Goal: Obtain resource: Obtain resource

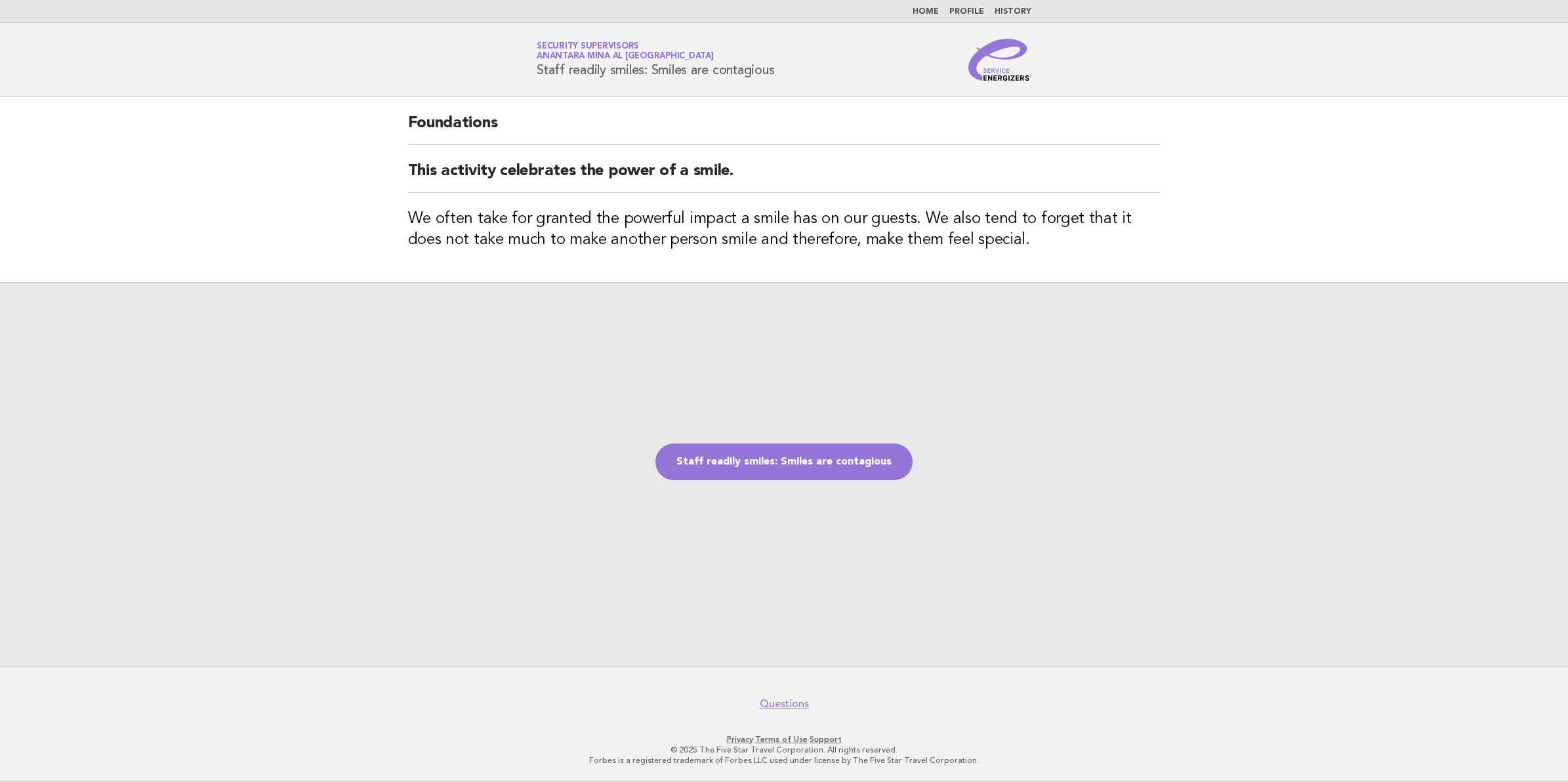
click at [408, 120] on h2 "Foundations" at bounding box center [784, 129] width 752 height 32
click at [744, 452] on link "Staff readily smiles: Smiles are contagious" at bounding box center [784, 462] width 257 height 36
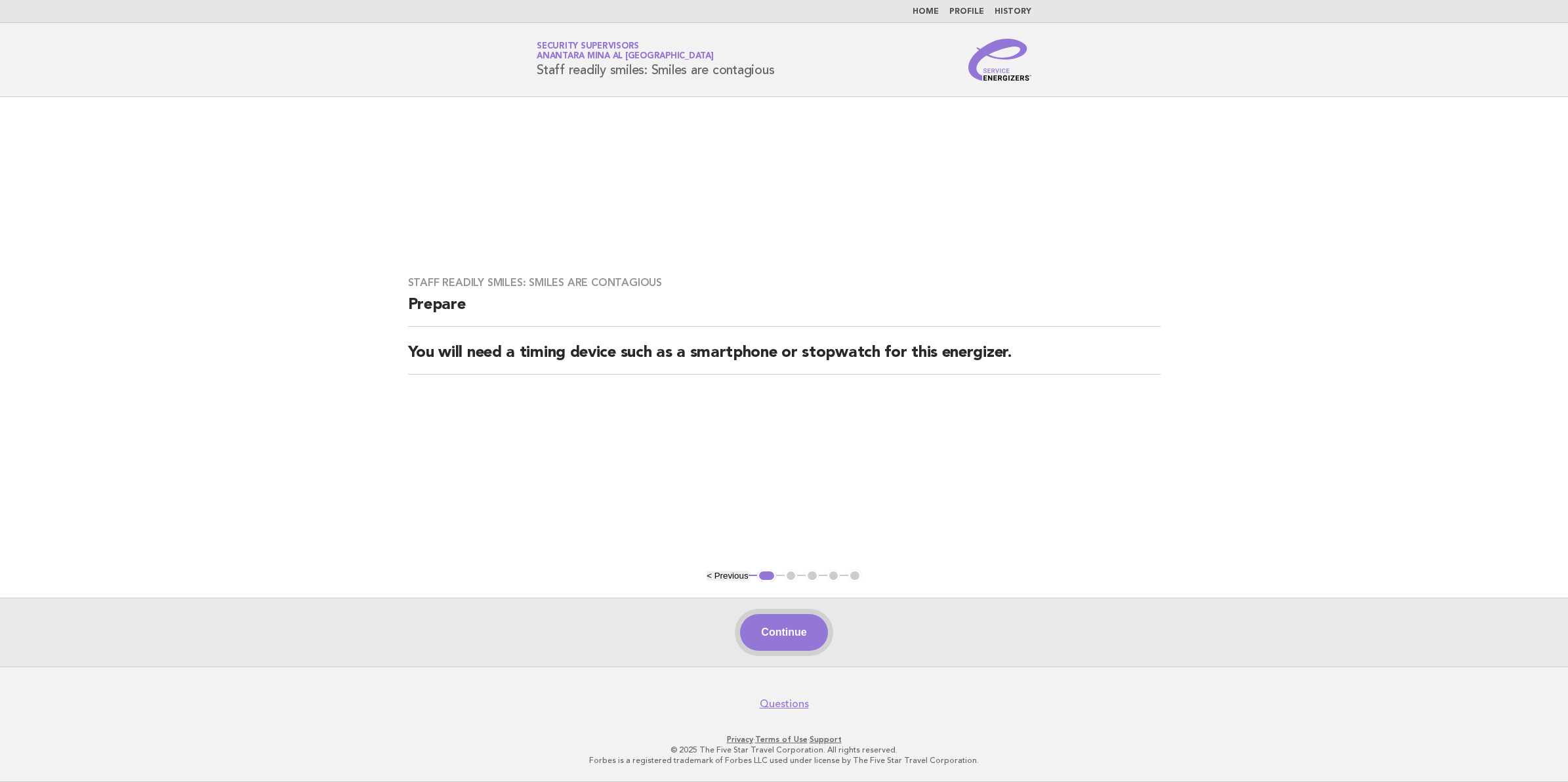
click at [781, 631] on button "Continue" at bounding box center [784, 633] width 87 height 36
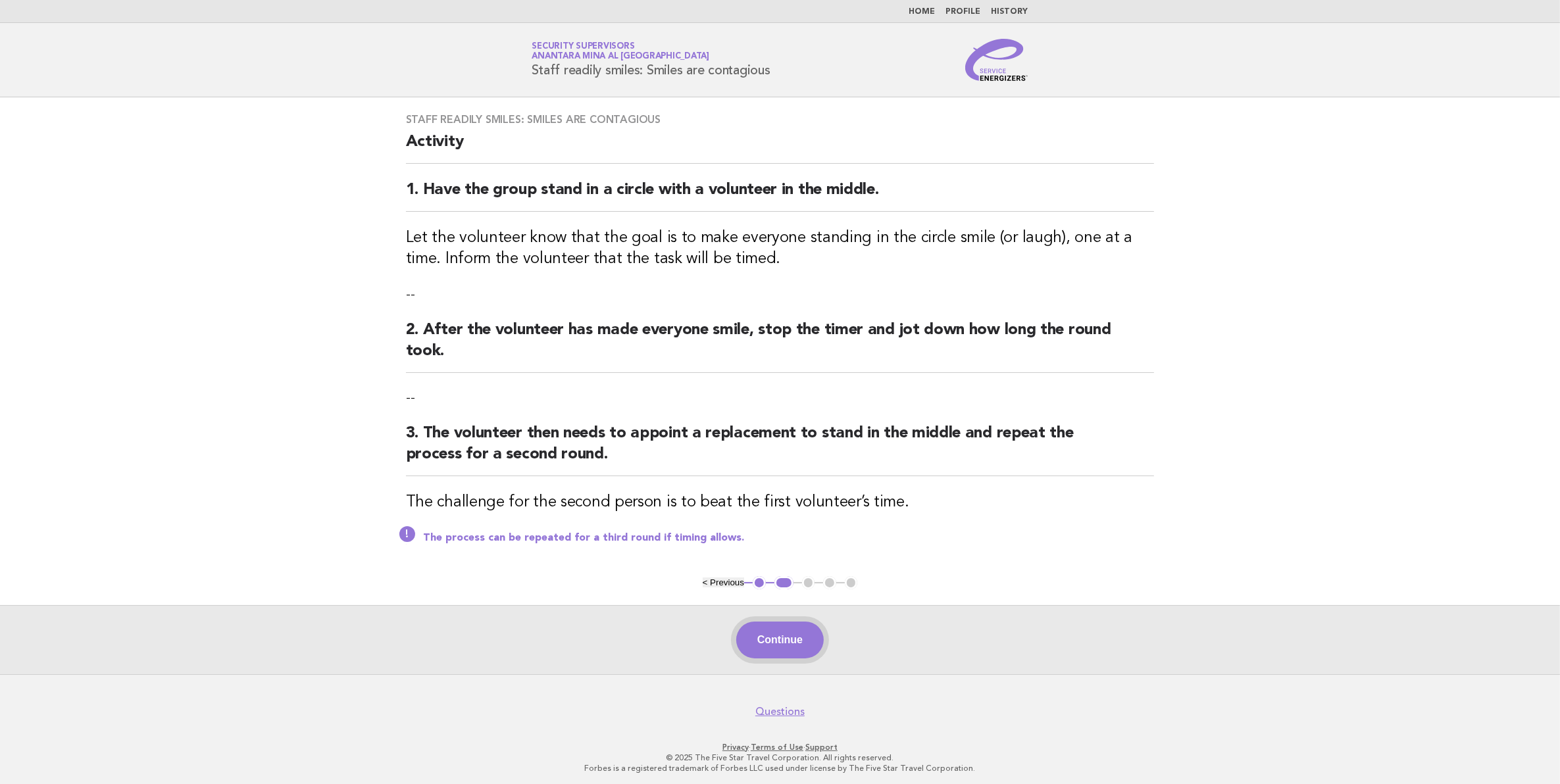
click at [780, 636] on button "Continue" at bounding box center [780, 640] width 87 height 37
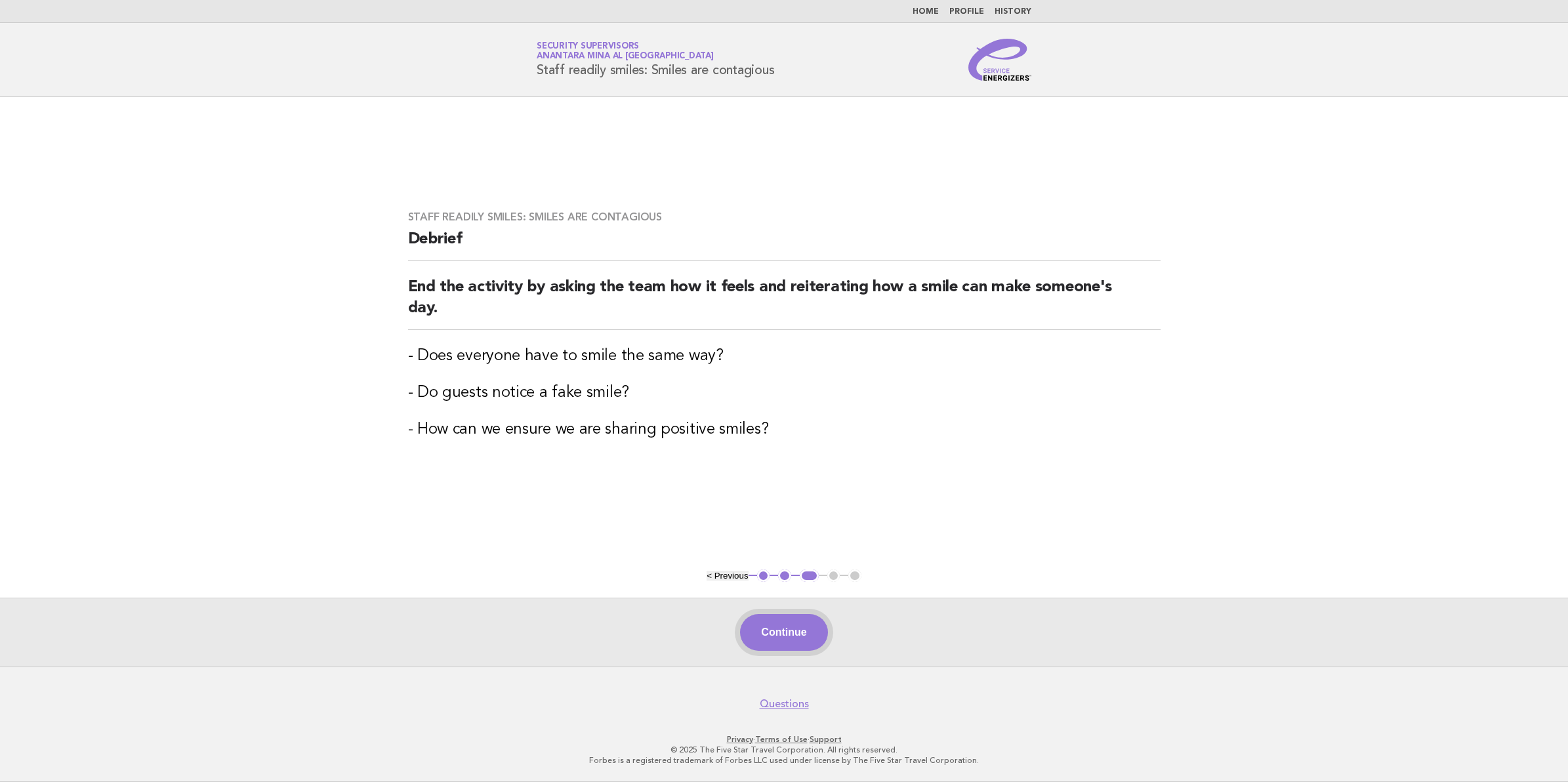
click at [772, 635] on button "Continue" at bounding box center [784, 633] width 87 height 36
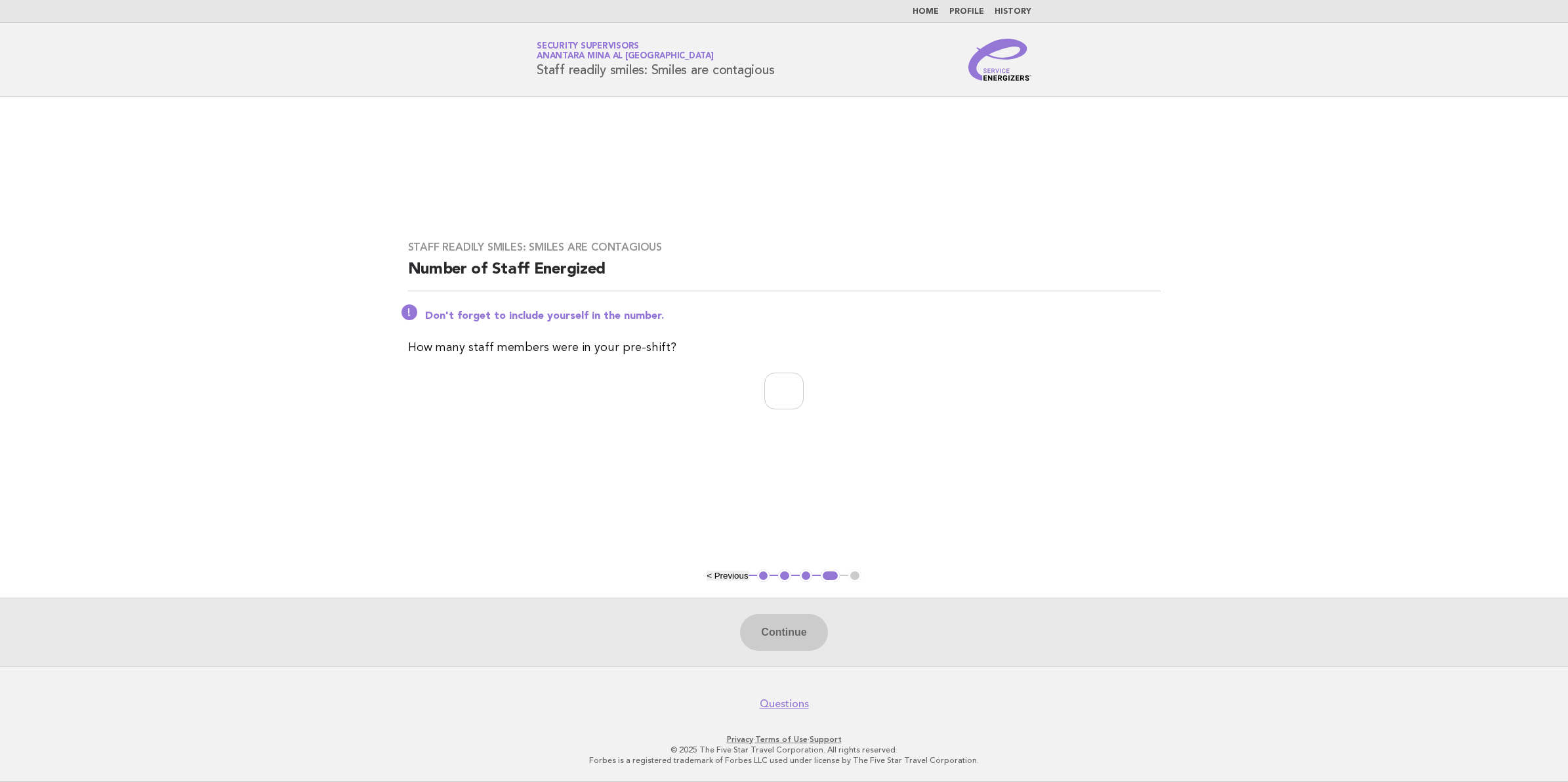
click at [728, 572] on button "< Previous" at bounding box center [728, 576] width 41 height 10
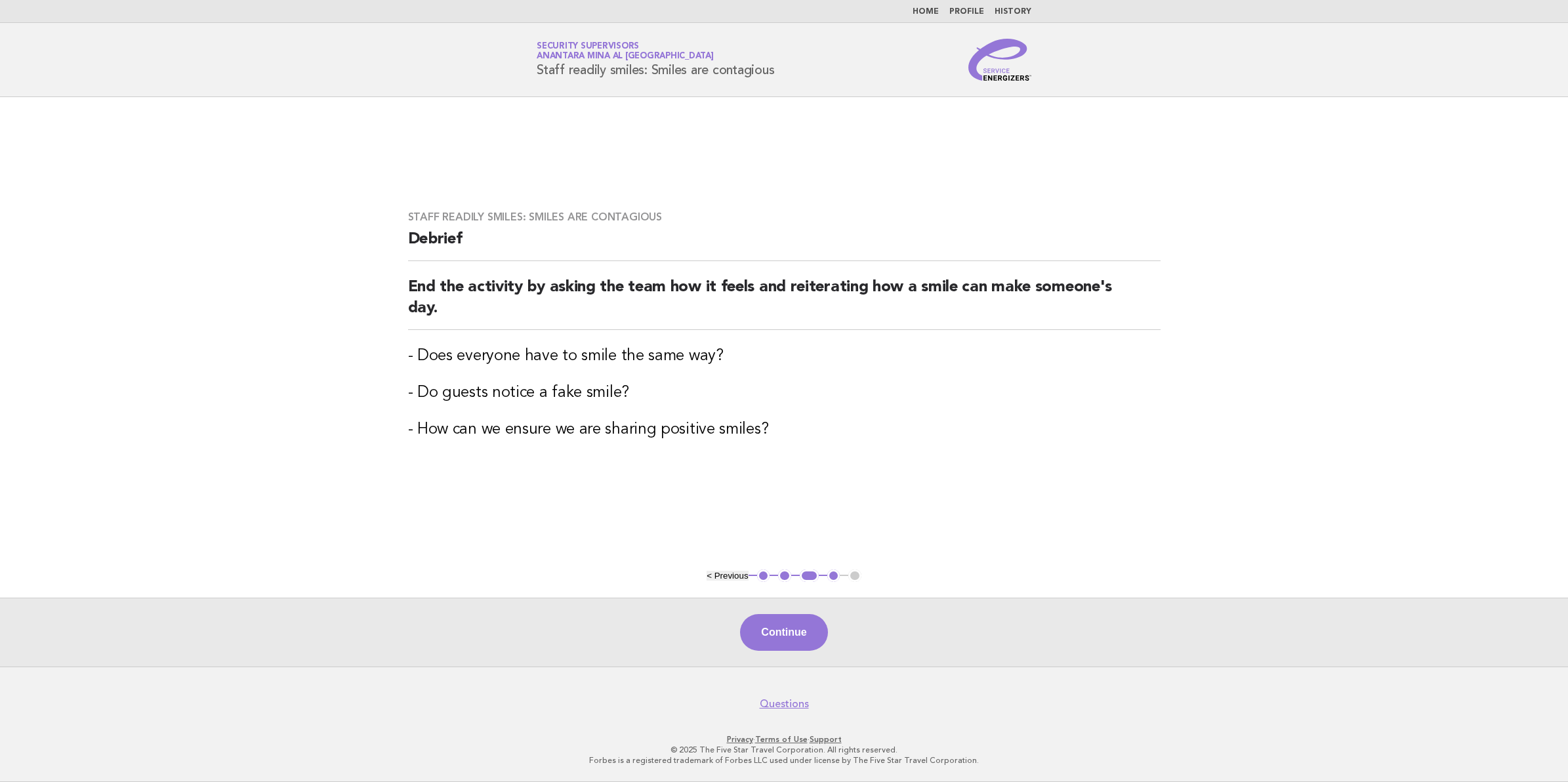
click at [728, 572] on button "< Previous" at bounding box center [728, 576] width 41 height 10
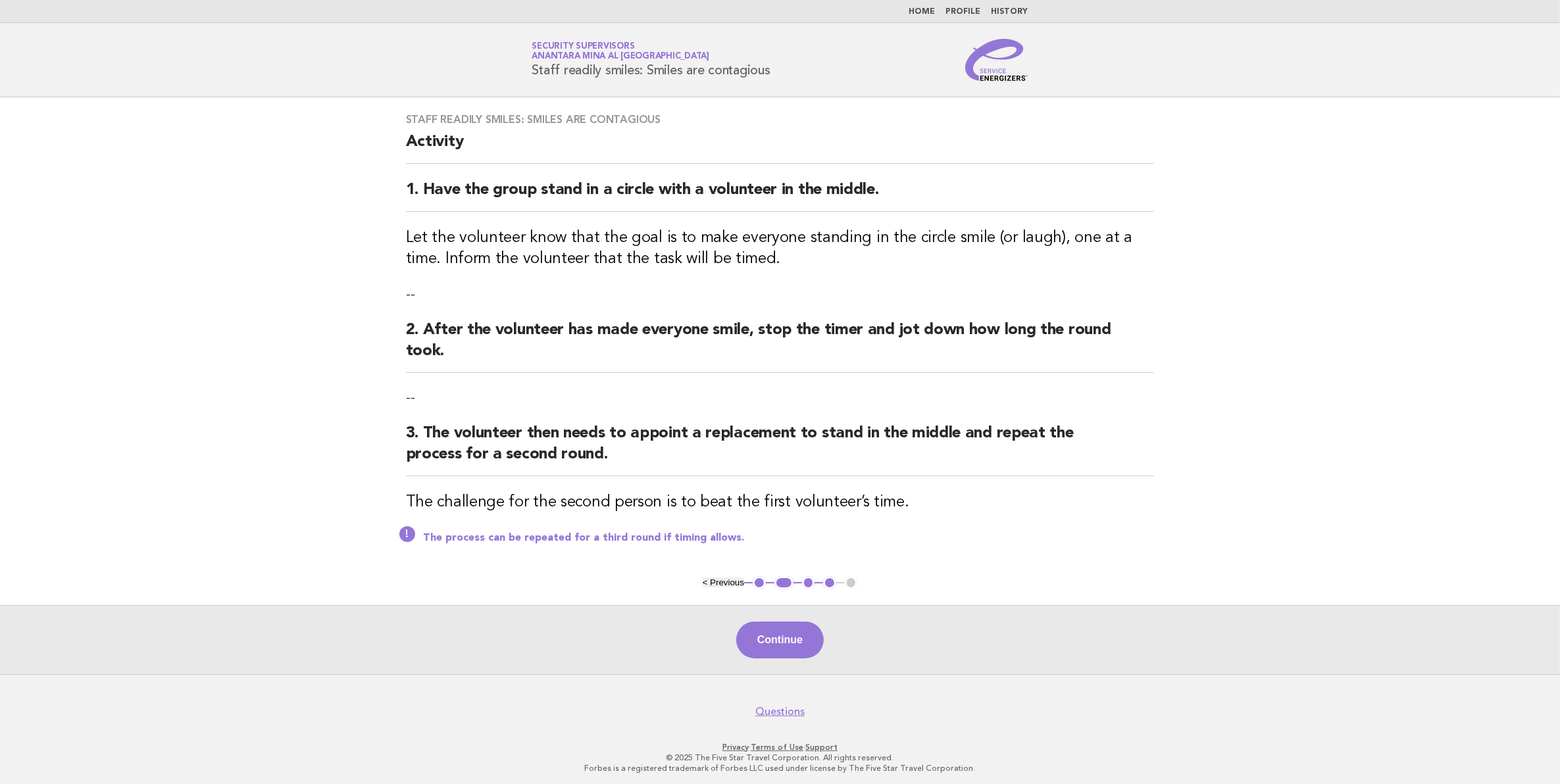
click at [725, 582] on button "< Previous" at bounding box center [723, 582] width 41 height 10
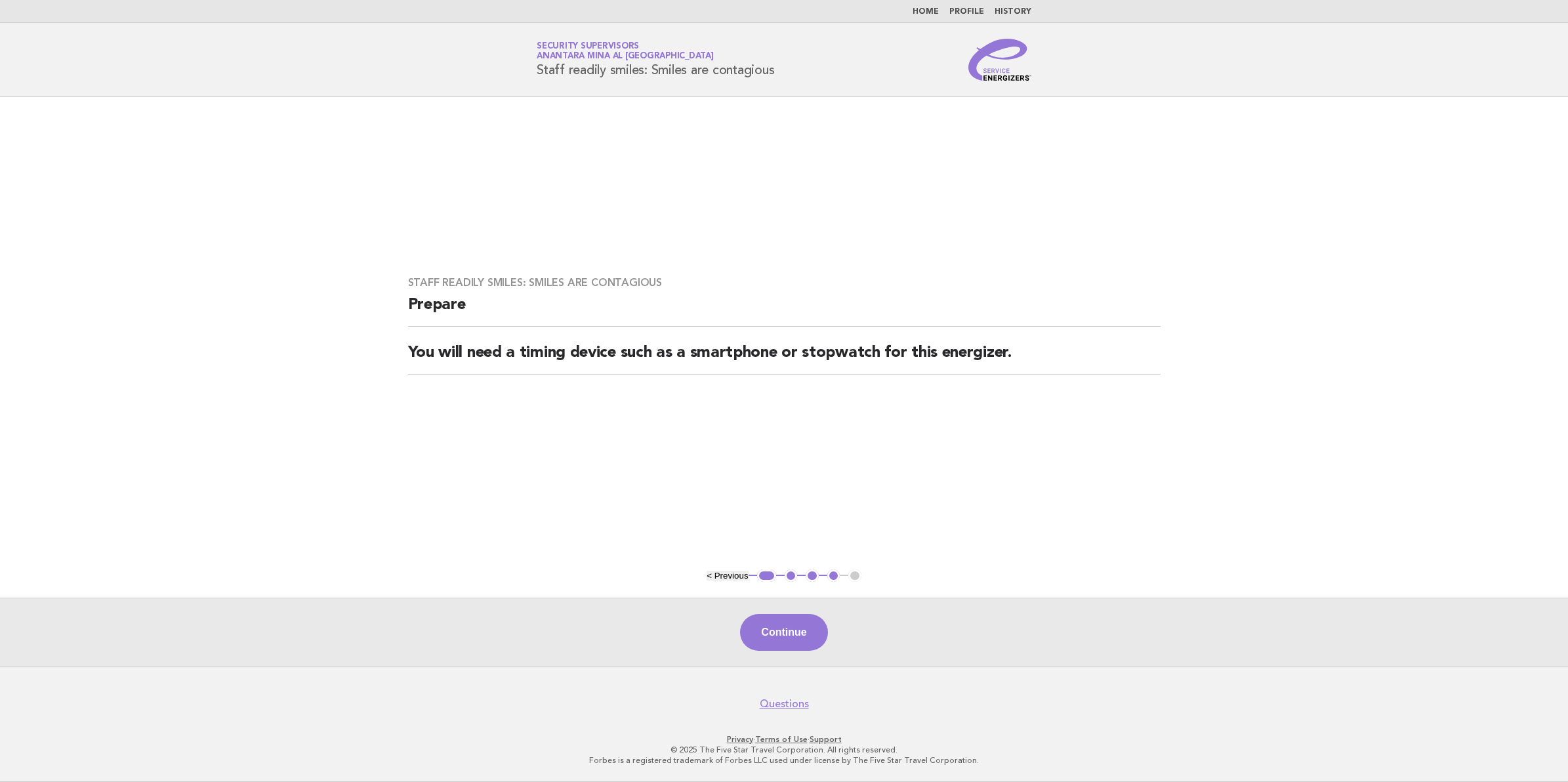
click at [722, 575] on button "< Previous" at bounding box center [728, 576] width 41 height 10
click at [724, 572] on button "< Previous" at bounding box center [728, 576] width 41 height 10
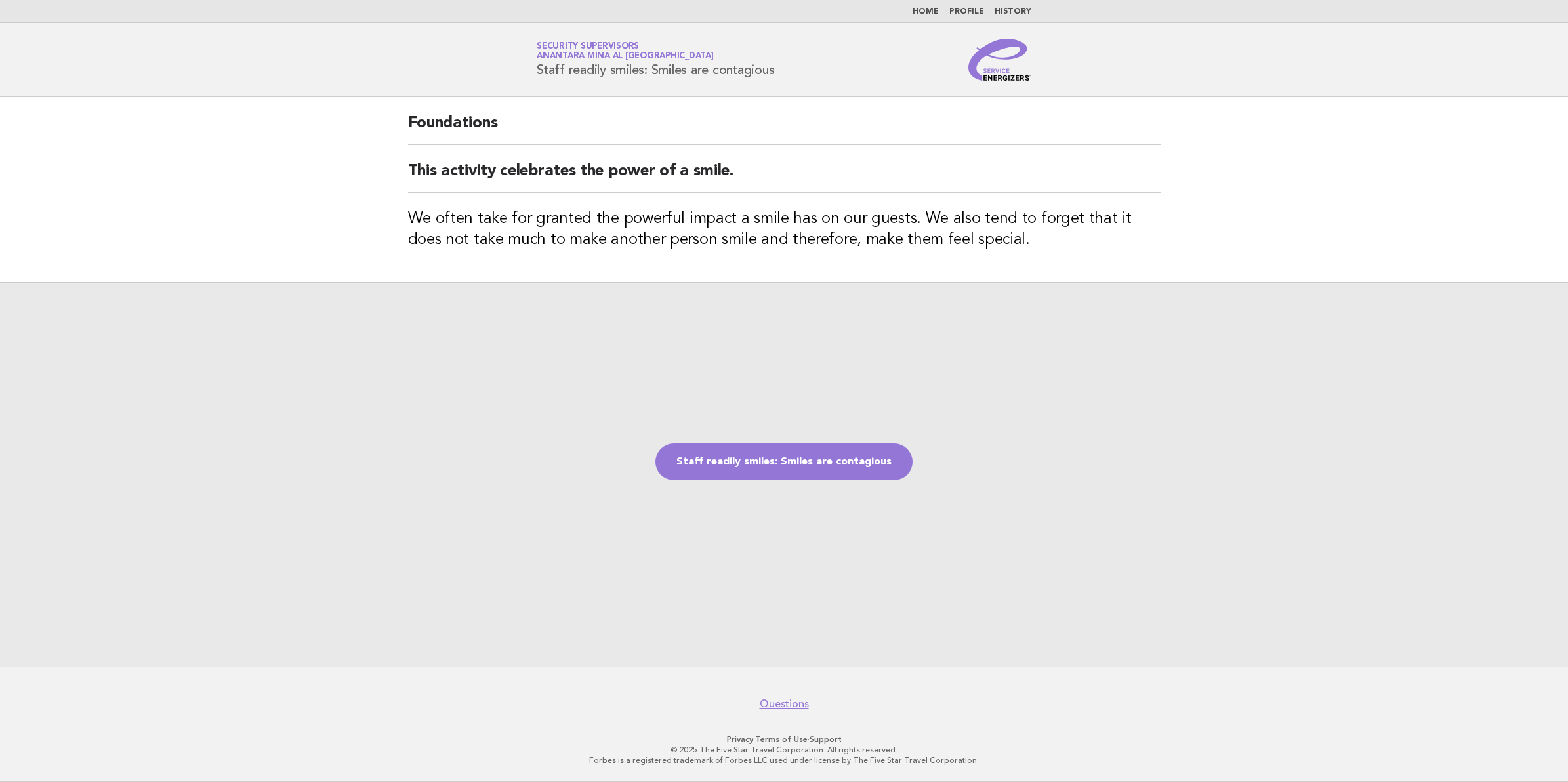
click at [406, 118] on div "Foundations This activity celebrates the power of a smile. We often take for gr…" at bounding box center [784, 189] width 784 height 185
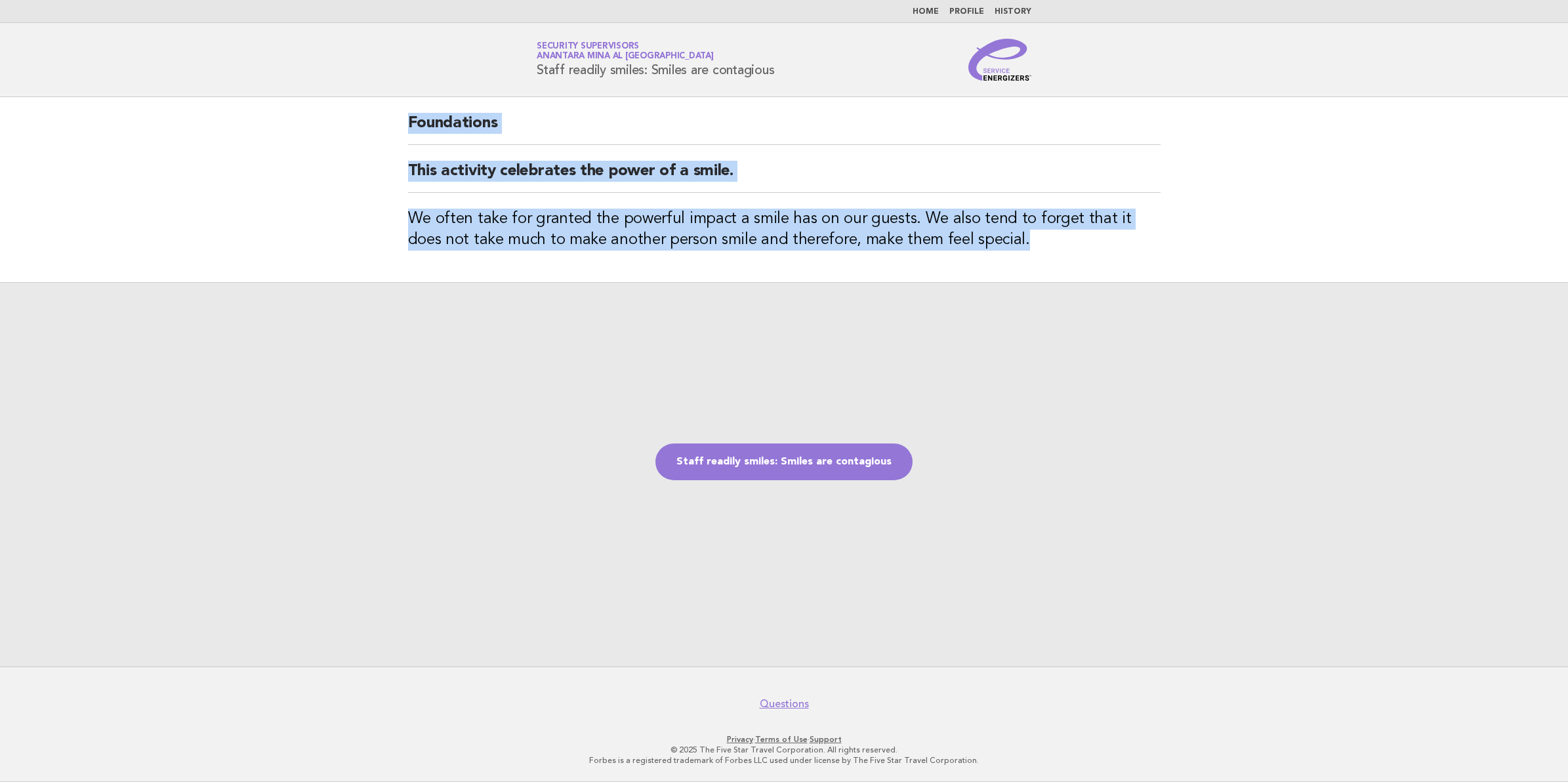
drag, startPoint x: 410, startPoint y: 120, endPoint x: 1168, endPoint y: 238, distance: 767.1
click at [1168, 238] on div "Foundations This activity celebrates the power of a smile. We often take for gr…" at bounding box center [784, 189] width 784 height 185
copy div "Foundations This activity celebrates the power of a smile. We often take for gr…"
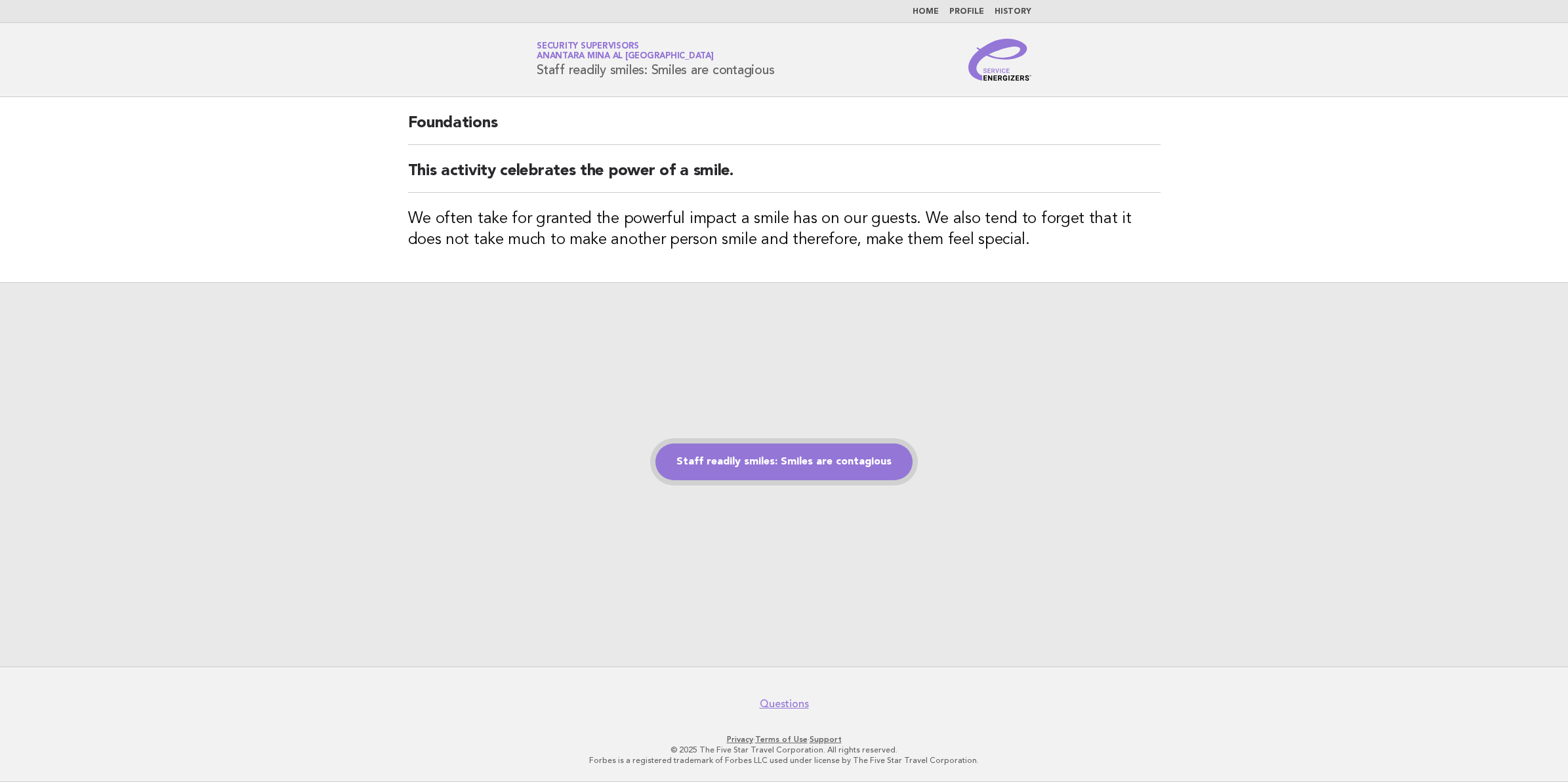
click at [814, 459] on link "Staff readily smiles: Smiles are contagious" at bounding box center [784, 462] width 257 height 36
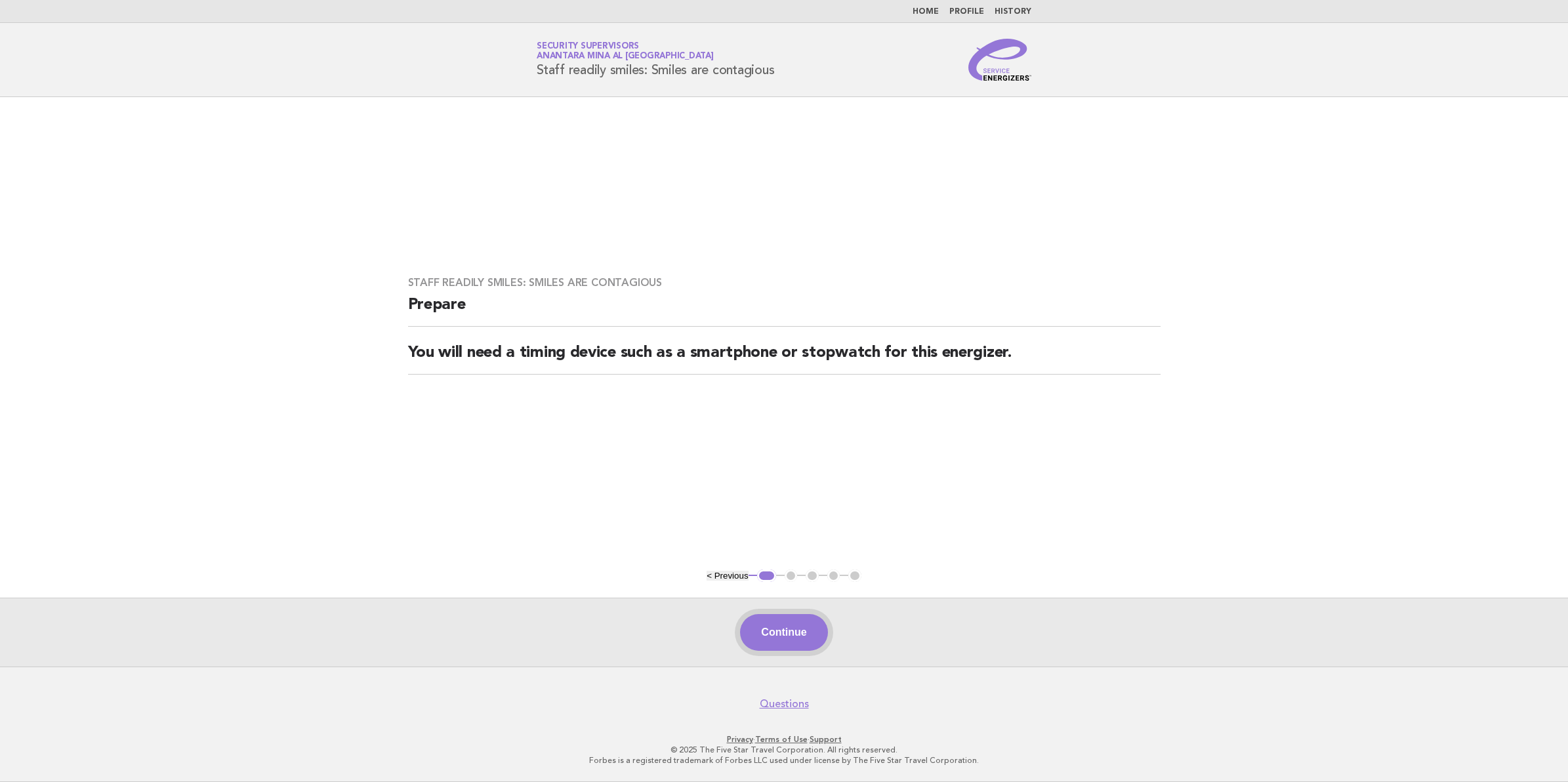
click at [791, 627] on button "Continue" at bounding box center [784, 633] width 87 height 36
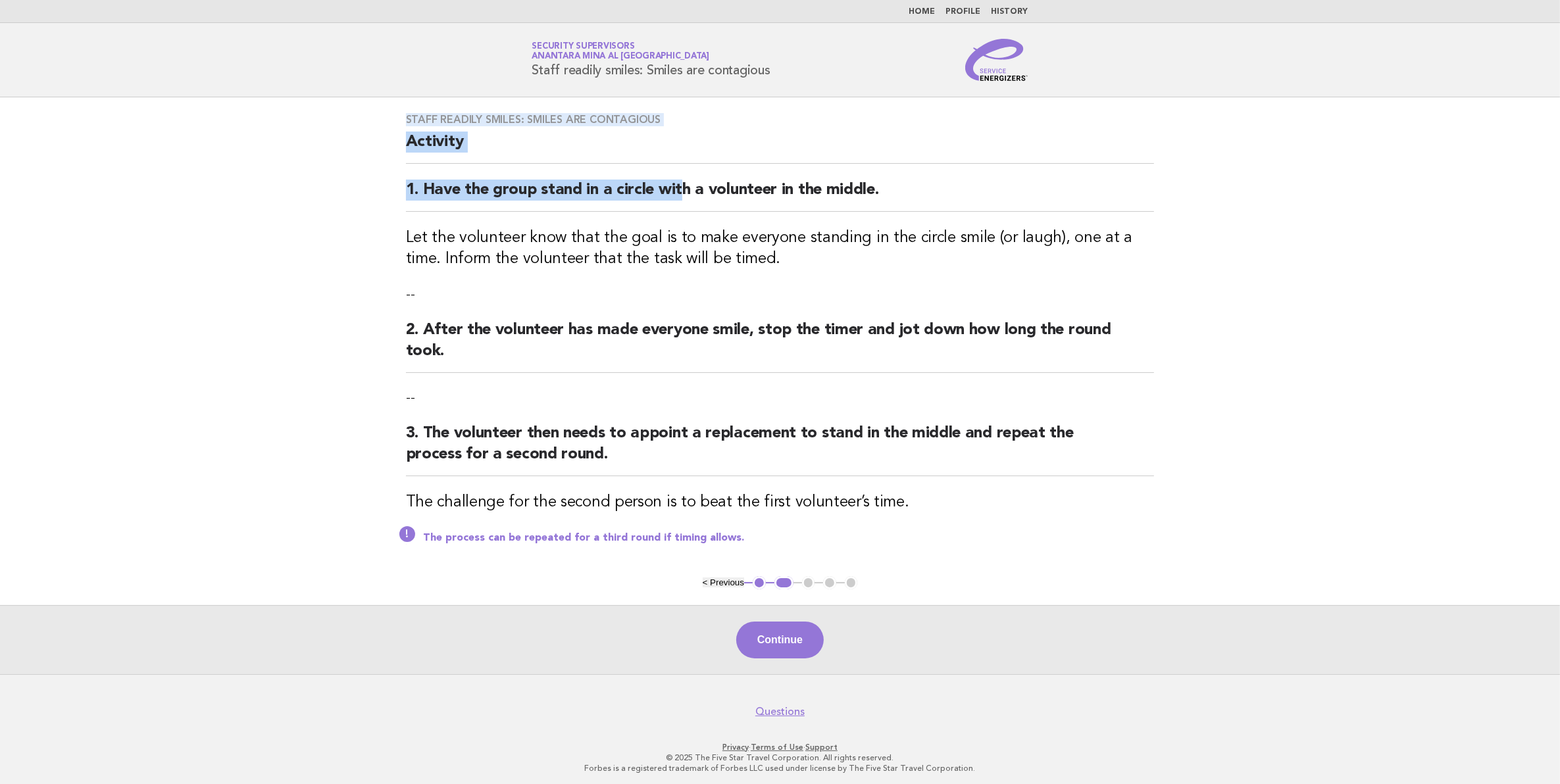
drag, startPoint x: 399, startPoint y: 113, endPoint x: 679, endPoint y: 209, distance: 296.0
click at [679, 209] on div "Staff readily smiles: Smiles are contagious Activity 1. Have the group stand in…" at bounding box center [780, 336] width 780 height 479
click at [364, 166] on main "Staff readily smiles: Smiles are contagious Activity 1. Have the group stand in…" at bounding box center [780, 385] width 1560 height 577
drag, startPoint x: 364, startPoint y: 166, endPoint x: 341, endPoint y: 182, distance: 28.0
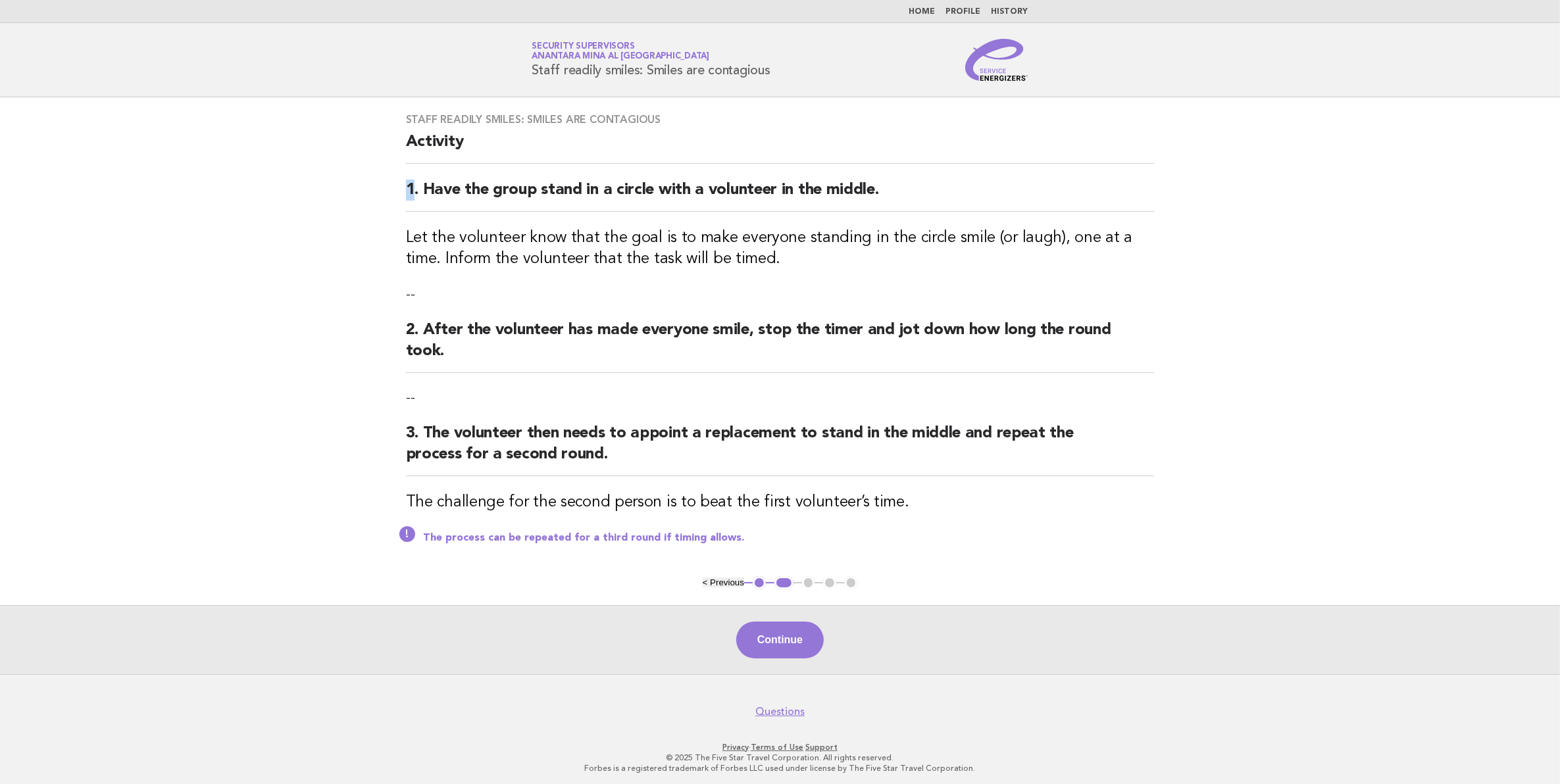
click at [327, 186] on main "Staff readily smiles: Smiles are contagious Activity 1. Have the group stand in…" at bounding box center [780, 385] width 1560 height 577
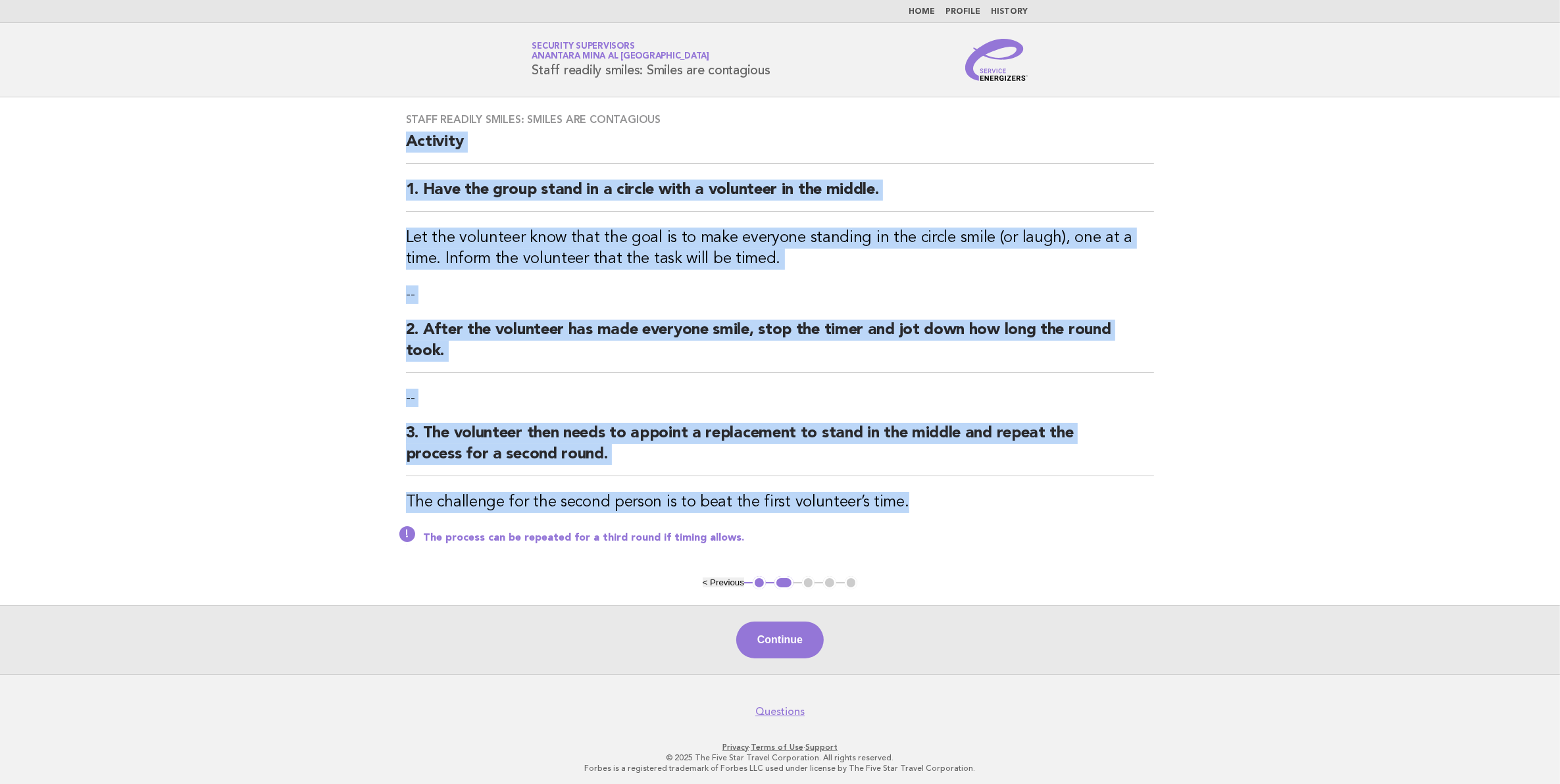
drag, startPoint x: 395, startPoint y: 142, endPoint x: 1057, endPoint y: 491, distance: 748.4
click at [1057, 491] on div "Staff readily smiles: Smiles are contagious Activity 1. Have the group stand in…" at bounding box center [780, 336] width 780 height 479
copy div "Activity 1. Have the group stand in a circle with a volunteer in the middle. Le…"
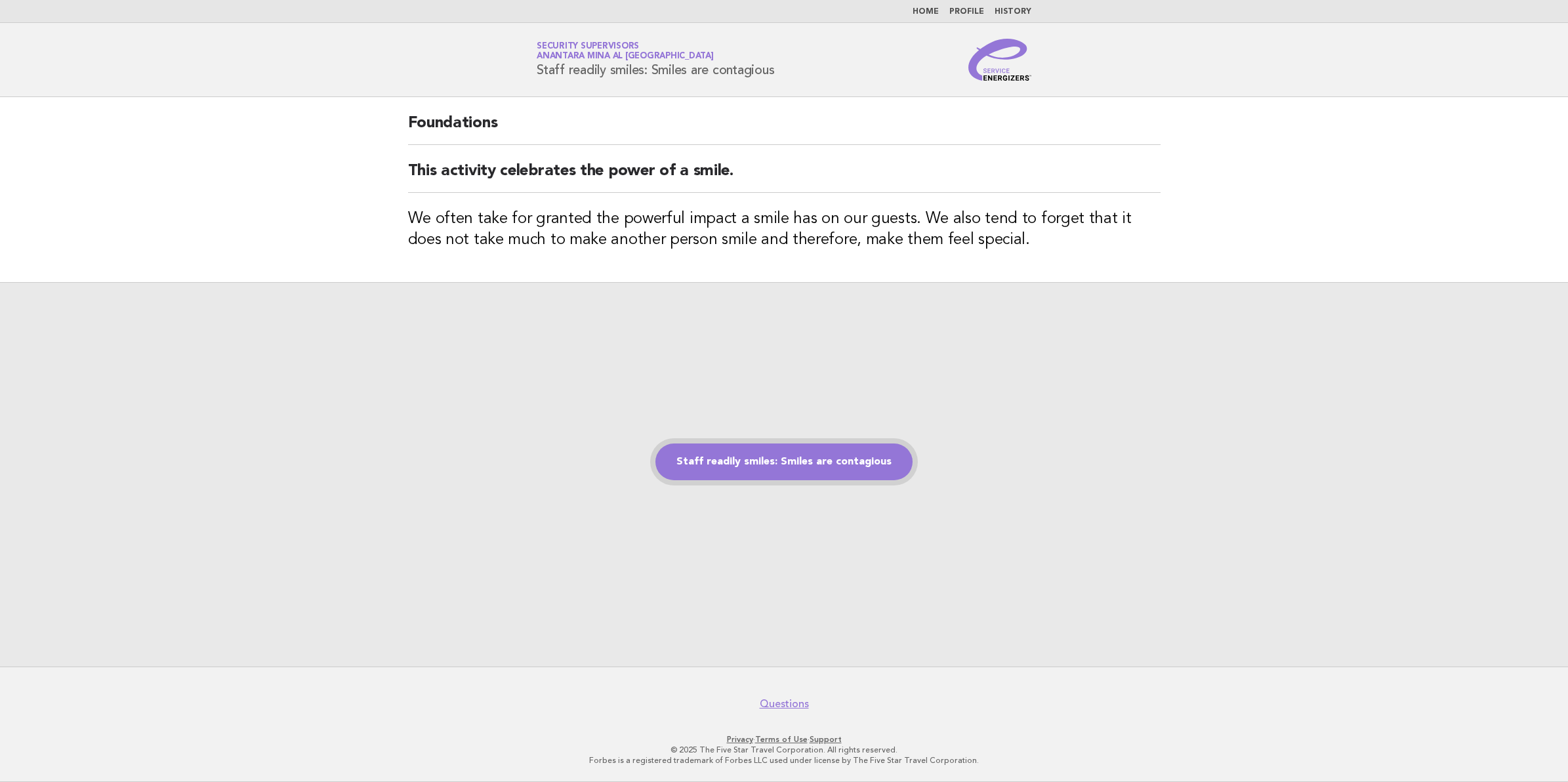
click at [880, 459] on link "Staff readily smiles: Smiles are contagious" at bounding box center [784, 462] width 257 height 36
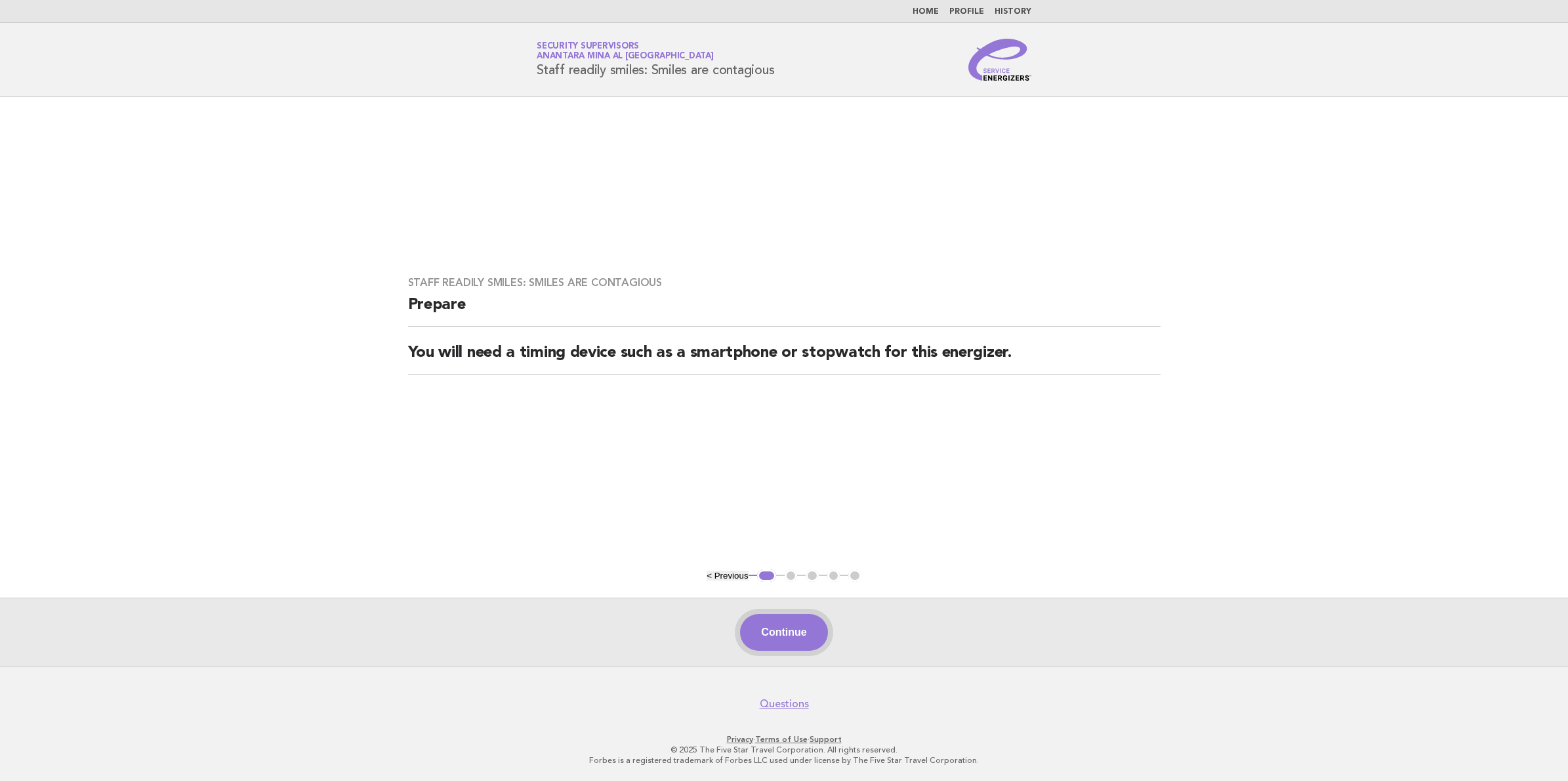
click at [779, 633] on button "Continue" at bounding box center [784, 633] width 87 height 36
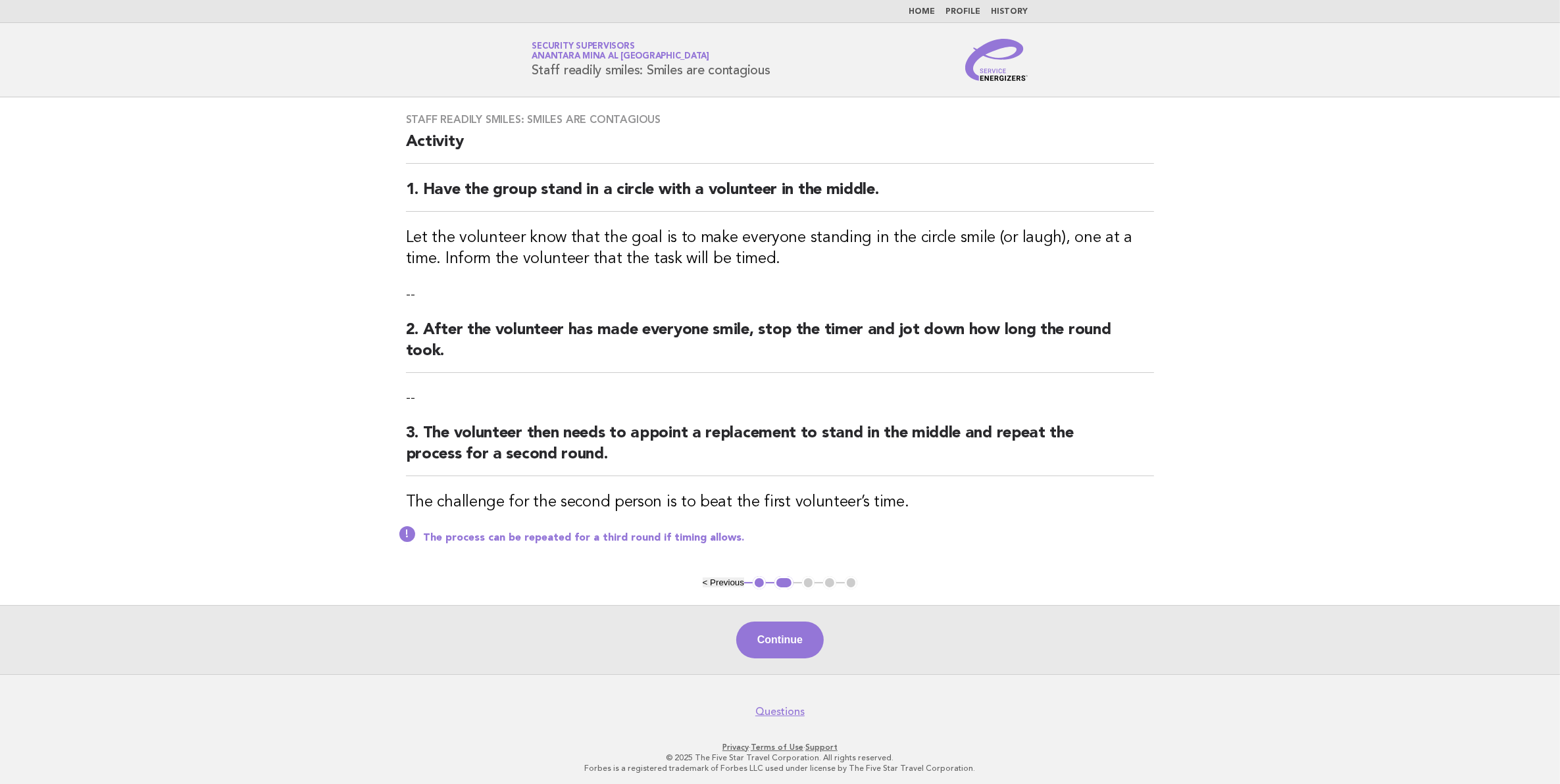
click at [781, 635] on button "Continue" at bounding box center [780, 640] width 87 height 37
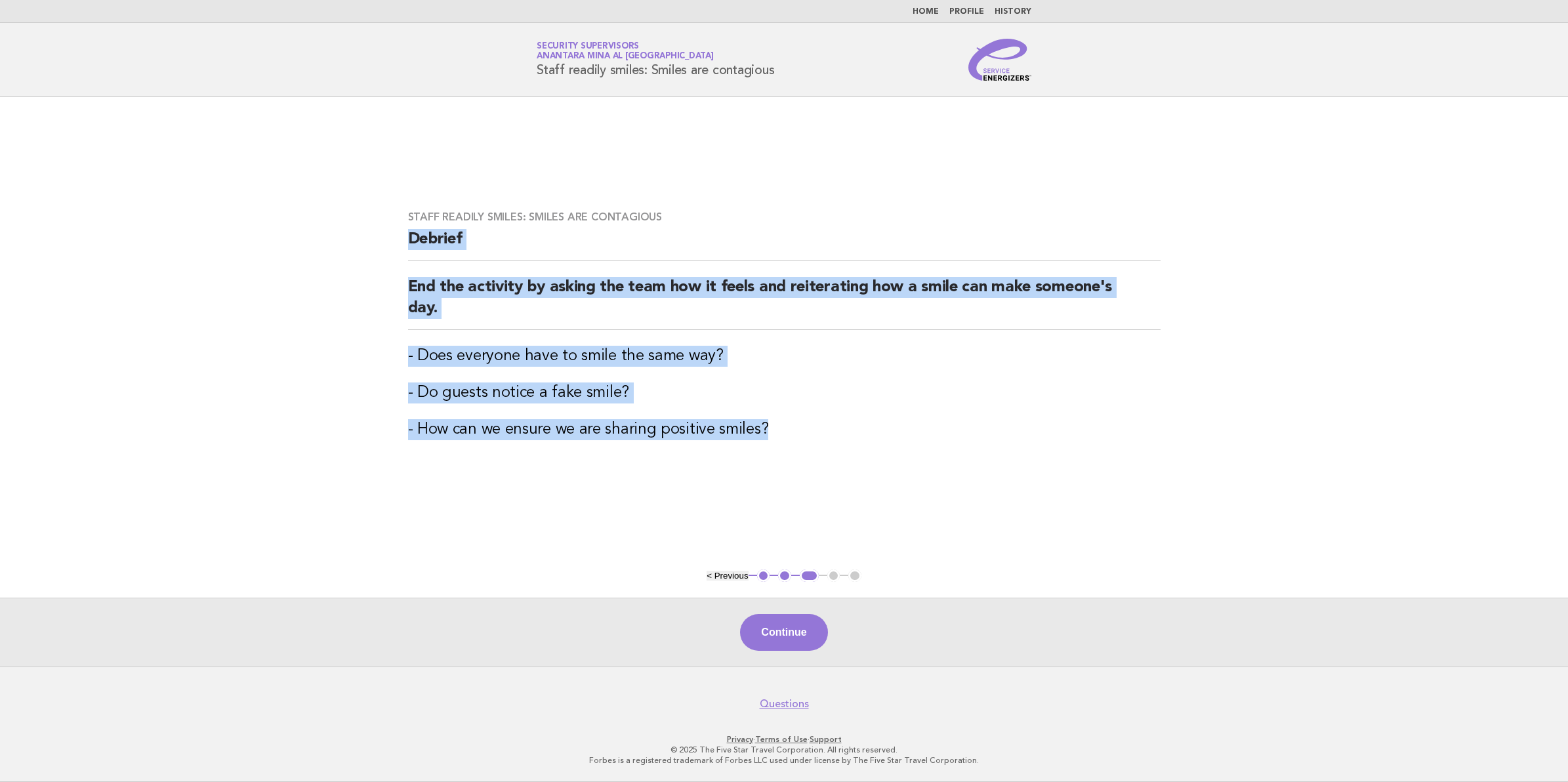
drag, startPoint x: 405, startPoint y: 231, endPoint x: 788, endPoint y: 417, distance: 425.8
click at [788, 417] on div "Staff readily smiles: Smiles are contagious Debrief End the activity by asking …" at bounding box center [784, 333] width 784 height 277
copy div "Debrief End the activity by asking the team how it feels and reiterating how a …"
